Goal: Information Seeking & Learning: Learn about a topic

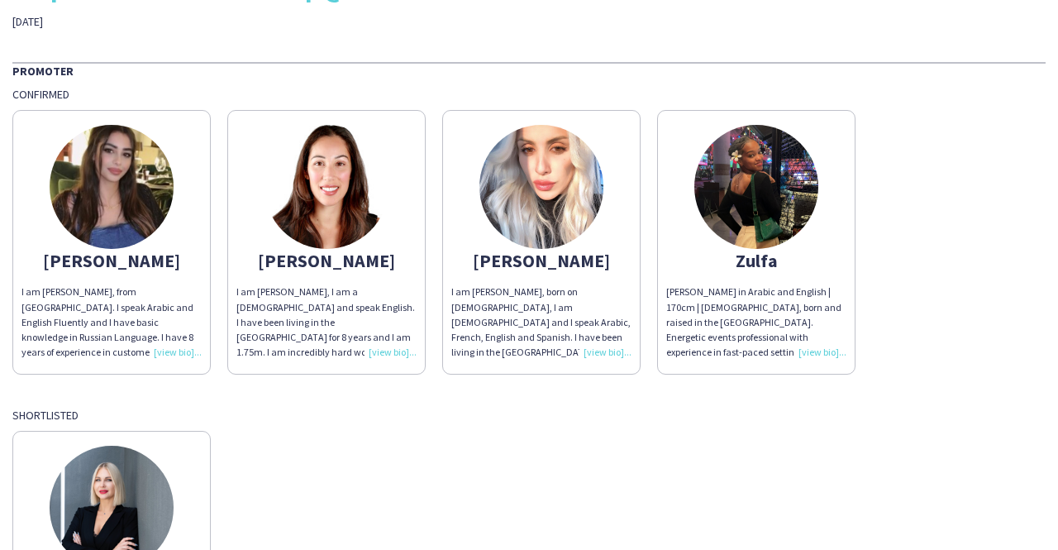
scroll to position [74, 0]
click at [1019, 232] on div "Hagar I am Hagar, from Egypt. I speak Arabic and English Fluently and I have ba…" at bounding box center [528, 237] width 1033 height 273
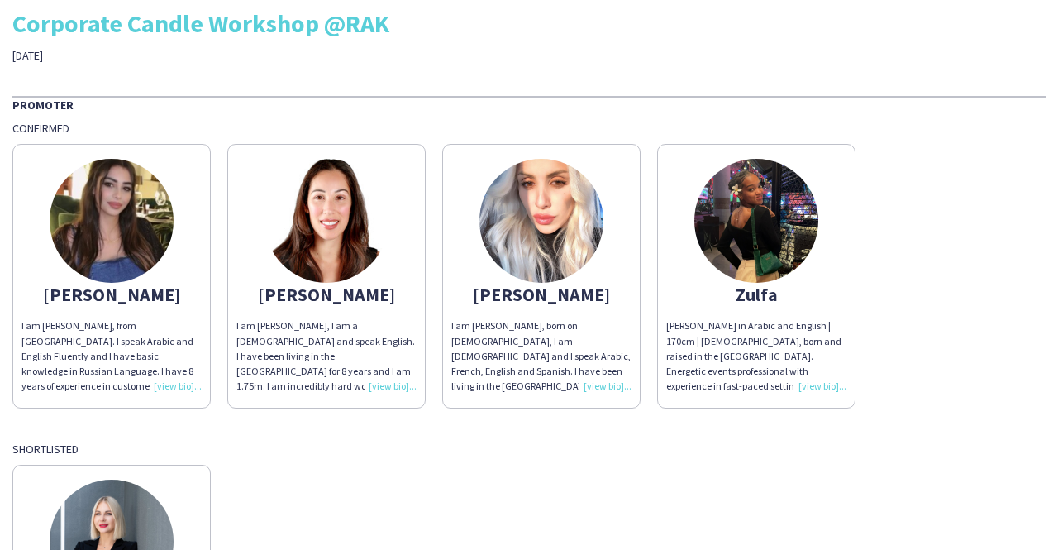
scroll to position [39, 0]
click at [174, 390] on div "I am [PERSON_NAME], from [GEOGRAPHIC_DATA]. I speak Arabic and English Fluently…" at bounding box center [111, 355] width 180 height 75
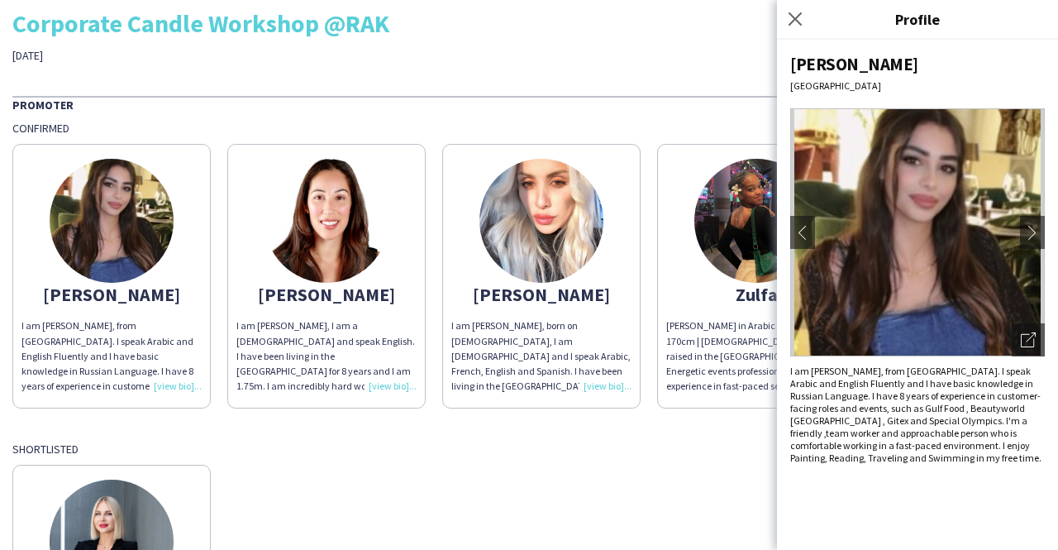
click at [452, 93] on div "THA Staffing Corporate Candle Workshop @RAK 28th of August Promoter Confirmed H…" at bounding box center [529, 351] width 1058 height 781
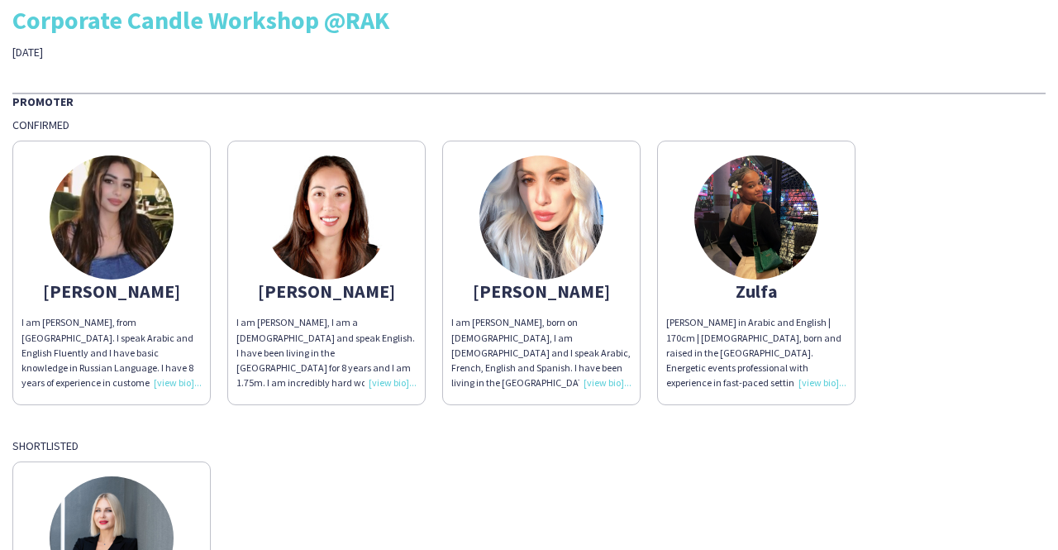
scroll to position [31, 0]
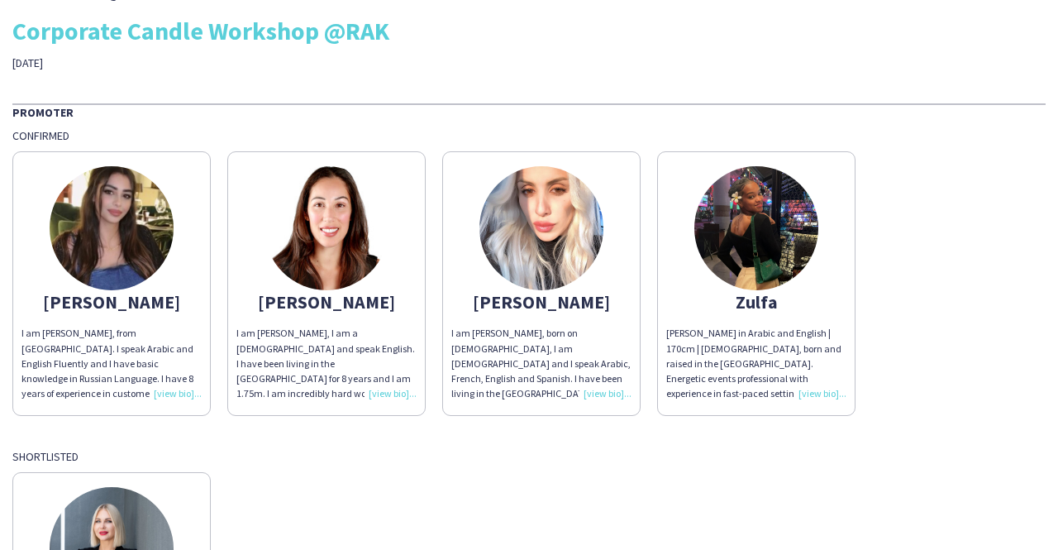
click at [608, 393] on div "I am [PERSON_NAME], born on [DEMOGRAPHIC_DATA], I am [DEMOGRAPHIC_DATA] and I s…" at bounding box center [541, 363] width 180 height 75
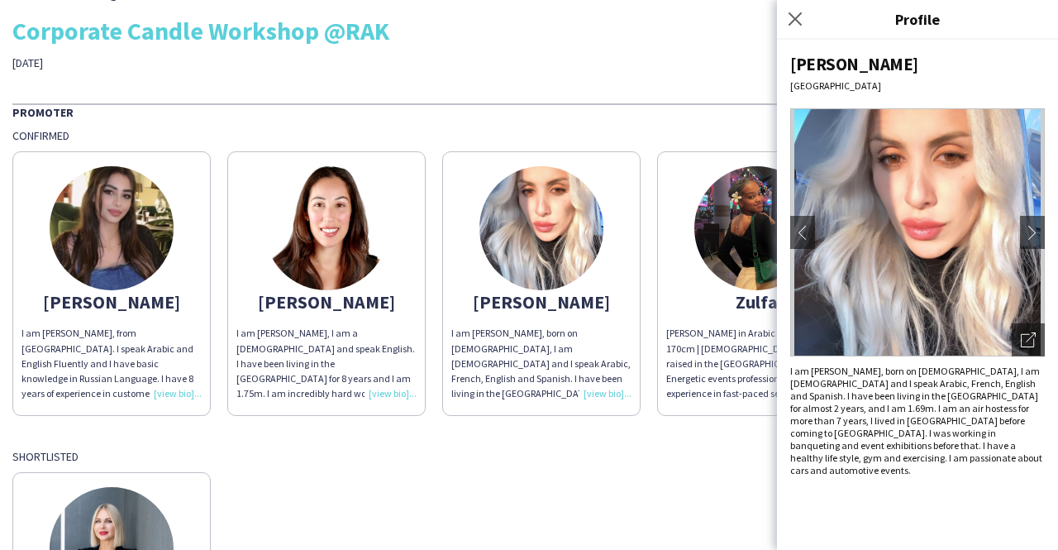
click at [713, 112] on div "Promoter" at bounding box center [528, 111] width 1033 height 17
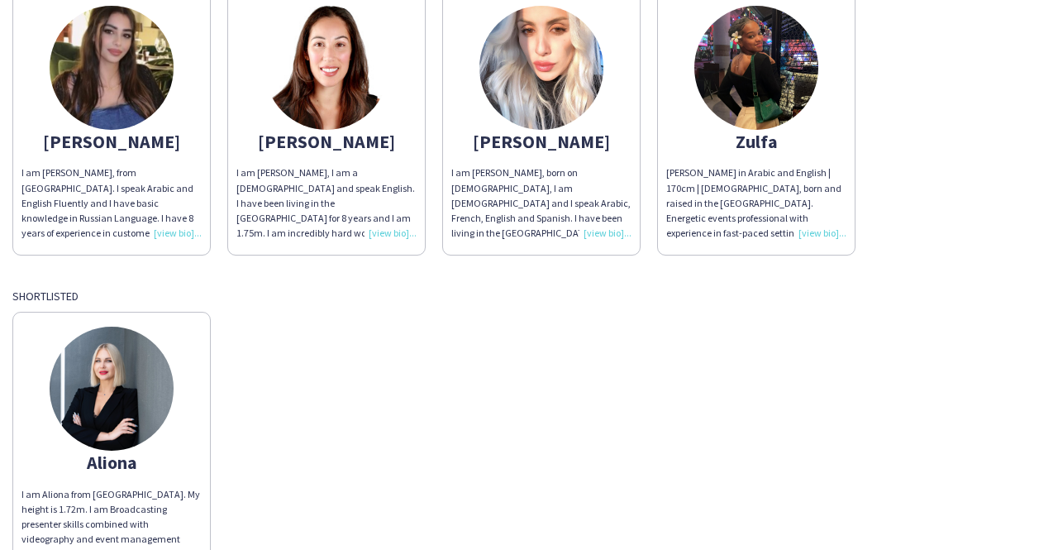
scroll to position [204, 0]
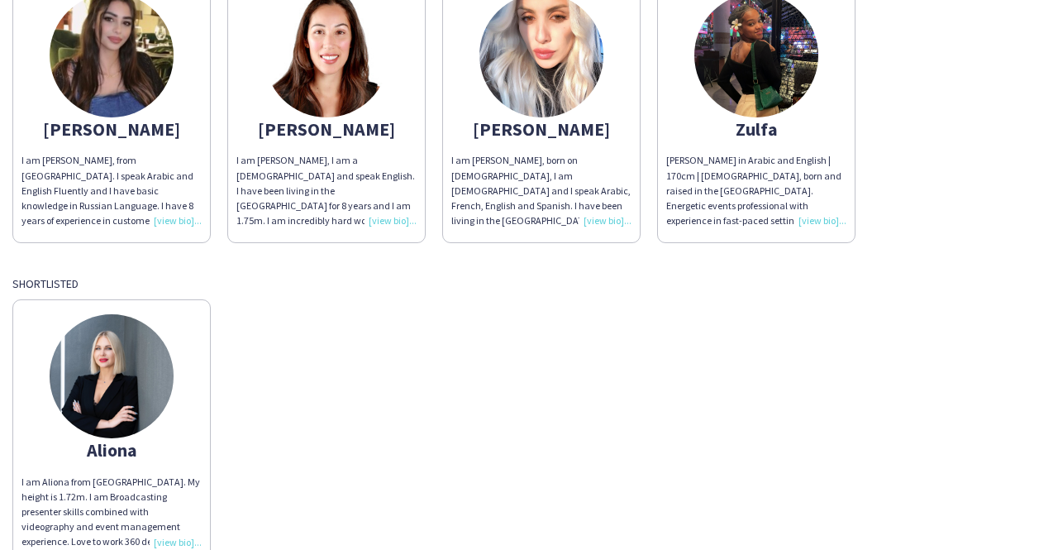
click at [116, 346] on img at bounding box center [112, 376] width 124 height 124
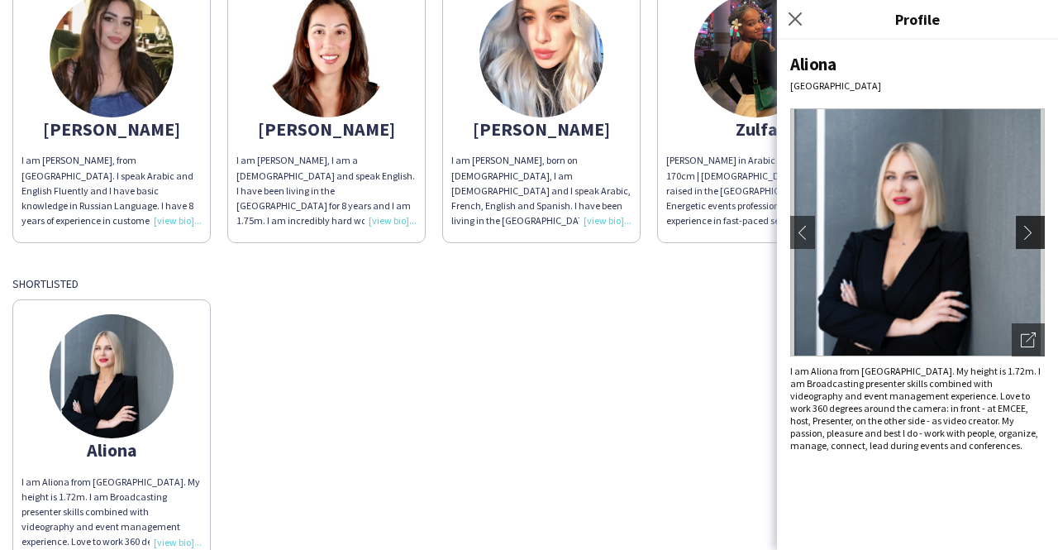
click at [1030, 245] on button "chevron-right" at bounding box center [1032, 232] width 33 height 33
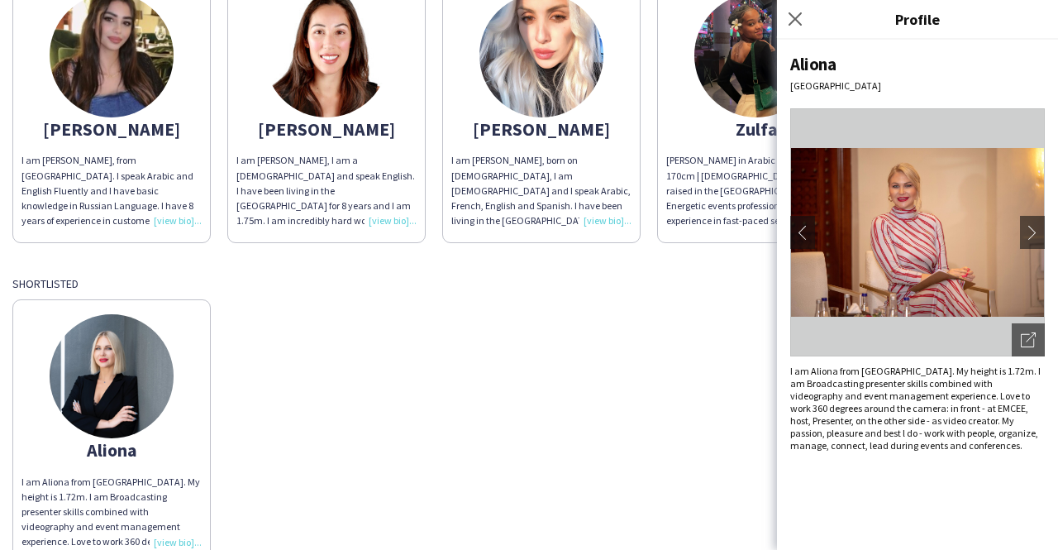
click at [1057, 247] on div "Aliona [GEOGRAPHIC_DATA] chevron-left chevron-right Open photos pop-in I am [GE…" at bounding box center [917, 295] width 281 height 510
click at [1024, 240] on button "chevron-right" at bounding box center [1032, 232] width 33 height 33
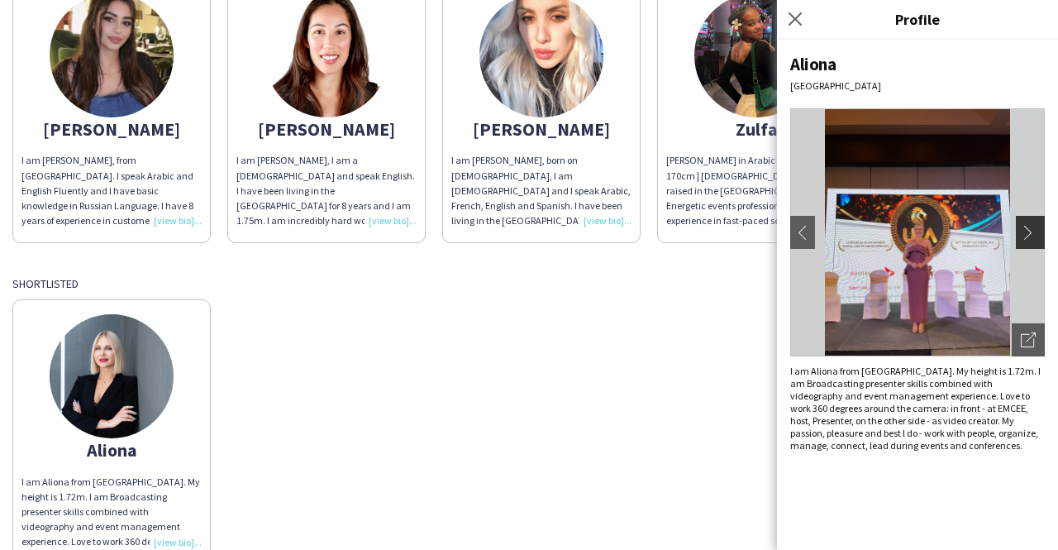
click at [1024, 240] on button "chevron-right" at bounding box center [1032, 232] width 33 height 33
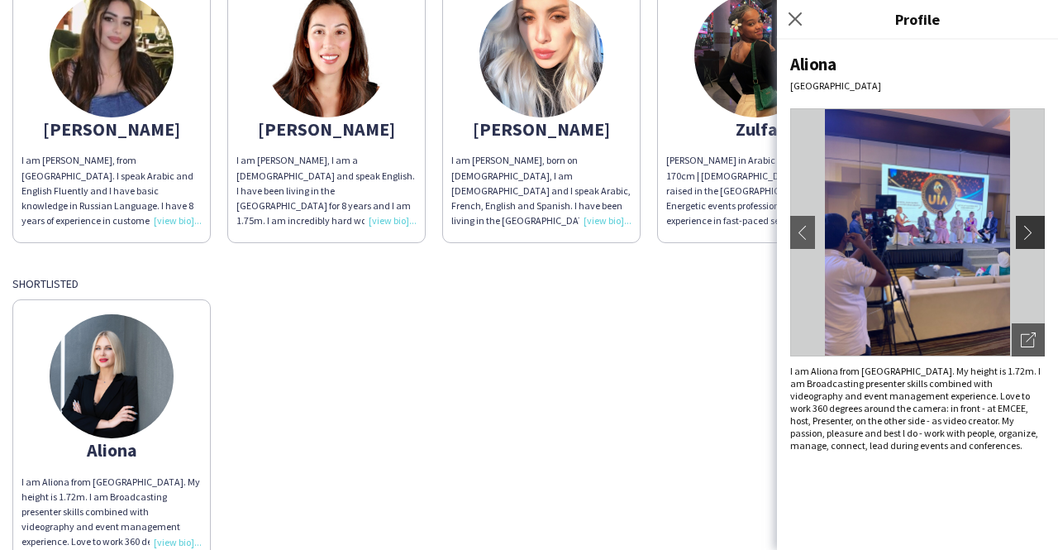
click at [1024, 240] on button "chevron-right" at bounding box center [1032, 232] width 33 height 33
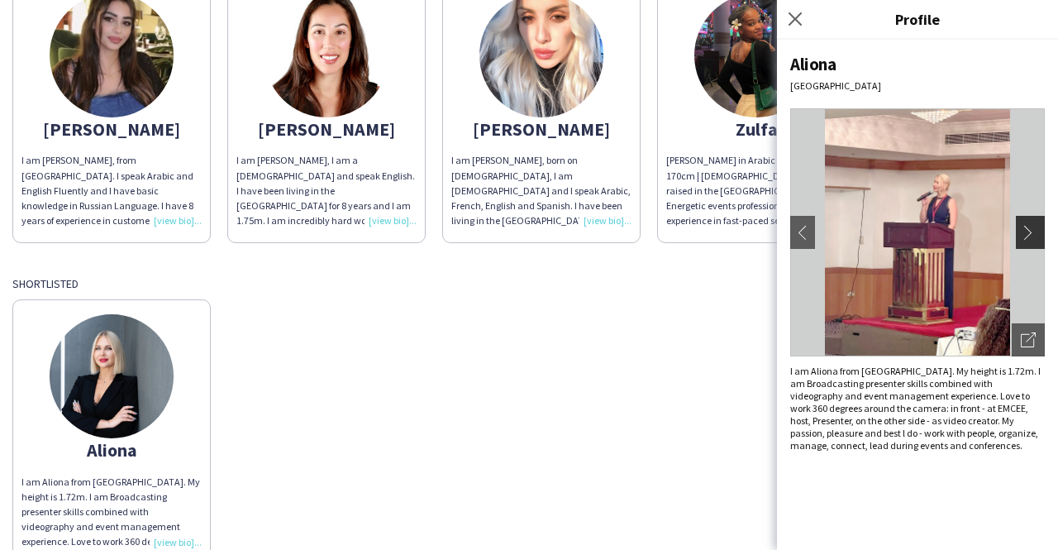
click at [1024, 240] on button "chevron-right" at bounding box center [1032, 232] width 33 height 33
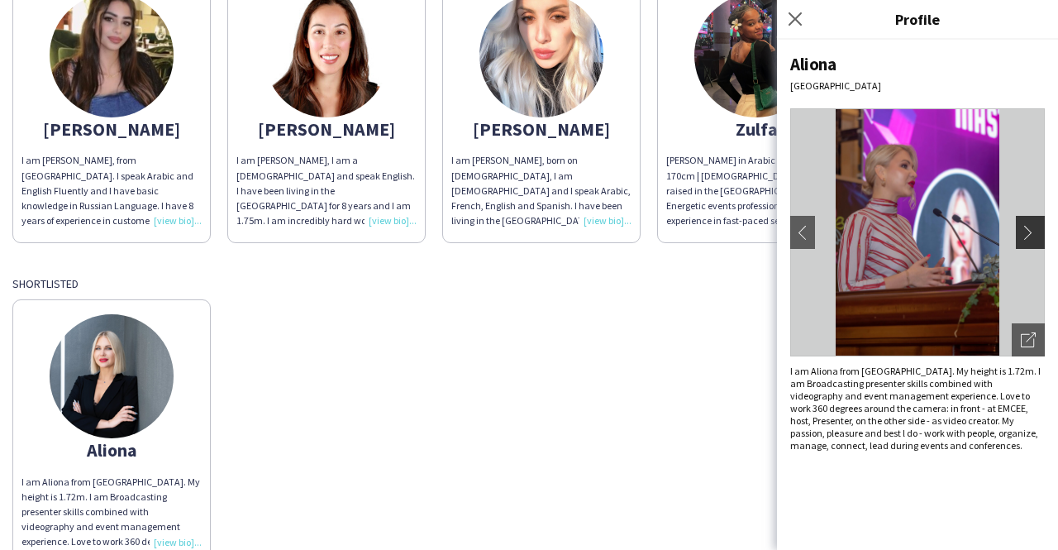
click at [1024, 240] on button "chevron-right" at bounding box center [1032, 232] width 33 height 33
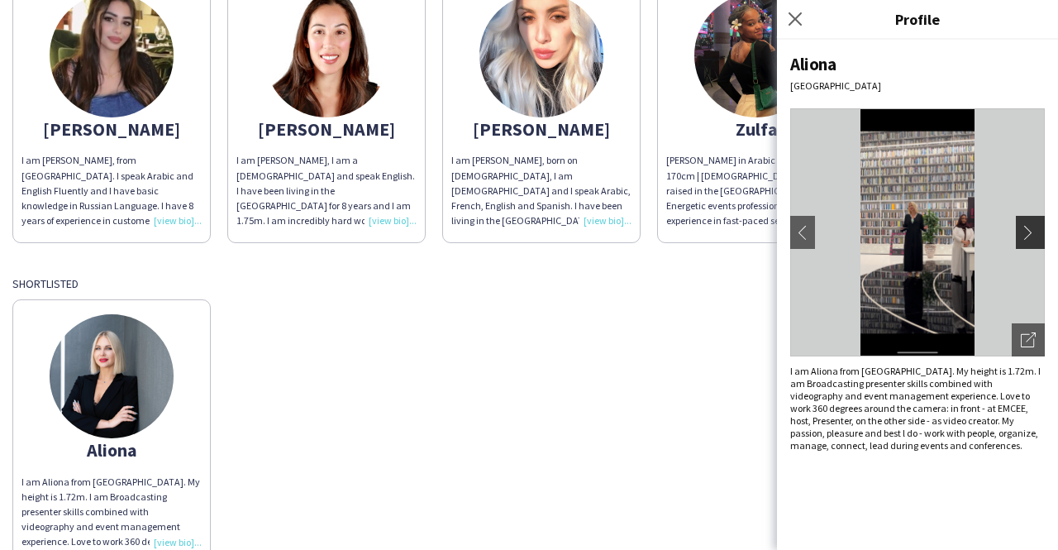
click at [1024, 240] on button "chevron-right" at bounding box center [1032, 232] width 33 height 33
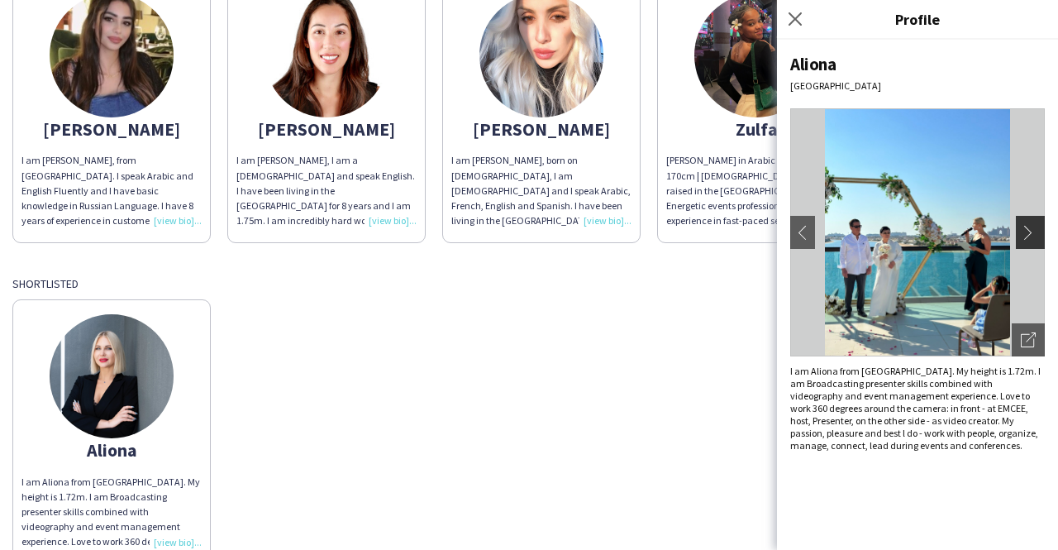
click at [1024, 240] on button "chevron-right" at bounding box center [1032, 232] width 33 height 33
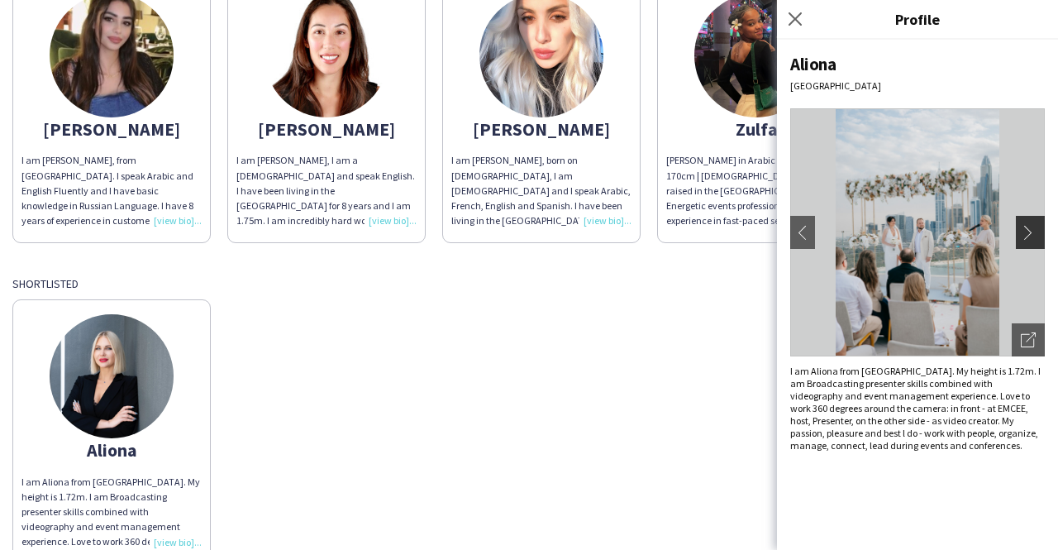
click at [1024, 240] on button "chevron-right" at bounding box center [1032, 232] width 33 height 33
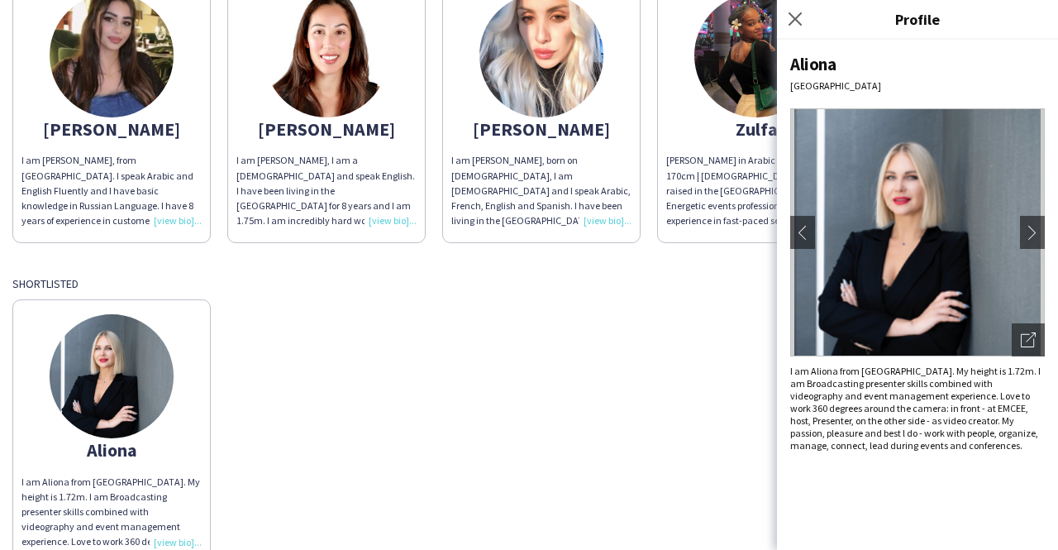
click at [519, 367] on div "Aliona I am Aliona from [GEOGRAPHIC_DATA]. My height is 1.72m. I am Broadcastin…" at bounding box center [528, 427] width 1033 height 273
